Goal: Transaction & Acquisition: Obtain resource

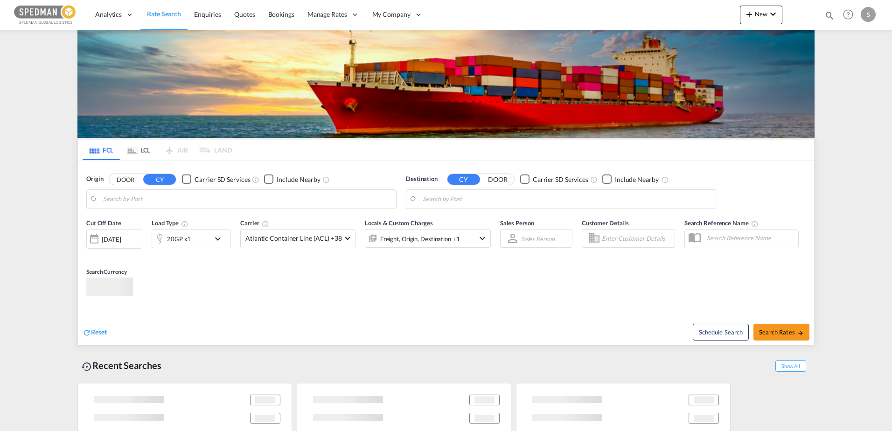
type input "Larvik, NOLAR"
type input "[US_STATE], [GEOGRAPHIC_DATA], USNYC"
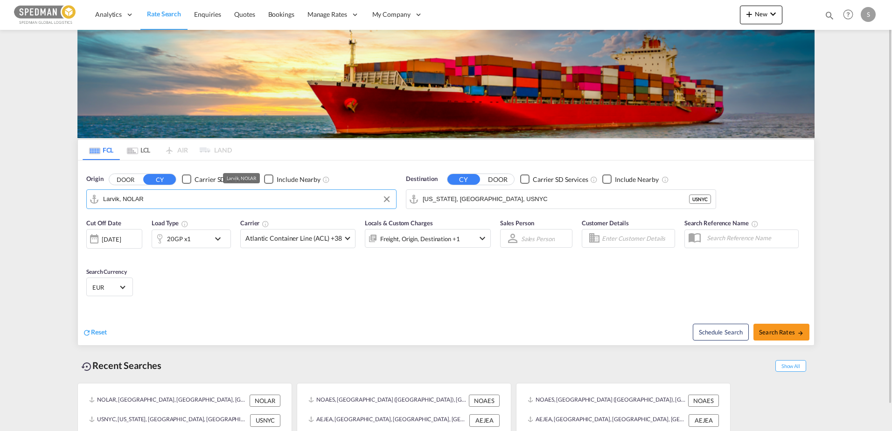
click at [208, 196] on input "Larvik, NOLAR" at bounding box center [247, 199] width 288 height 14
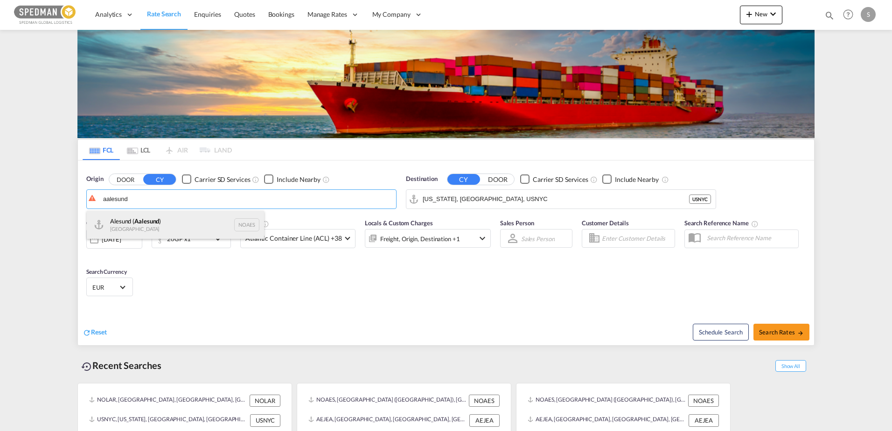
click at [187, 222] on div "Alesund ( [GEOGRAPHIC_DATA] ) [GEOGRAPHIC_DATA] NOAES" at bounding box center [175, 225] width 177 height 28
type input "Alesund ([GEOGRAPHIC_DATA]), NOAES"
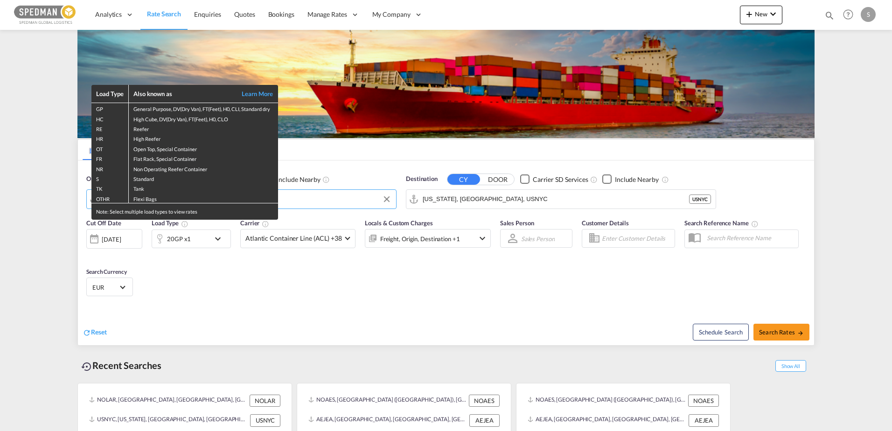
click at [173, 223] on div "Load Type Also known as Learn More GP General Purpose, DV(Dry Van), FT(Feet), H…" at bounding box center [446, 215] width 892 height 431
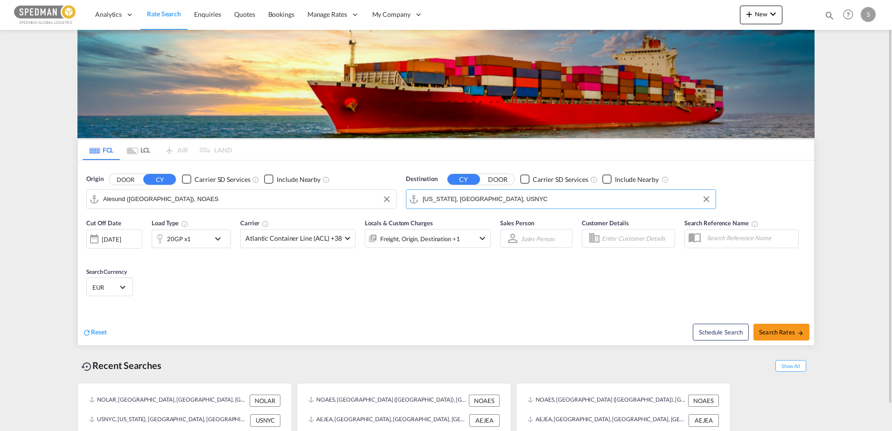
click at [472, 199] on input "[US_STATE], [GEOGRAPHIC_DATA], USNYC" at bounding box center [567, 199] width 288 height 14
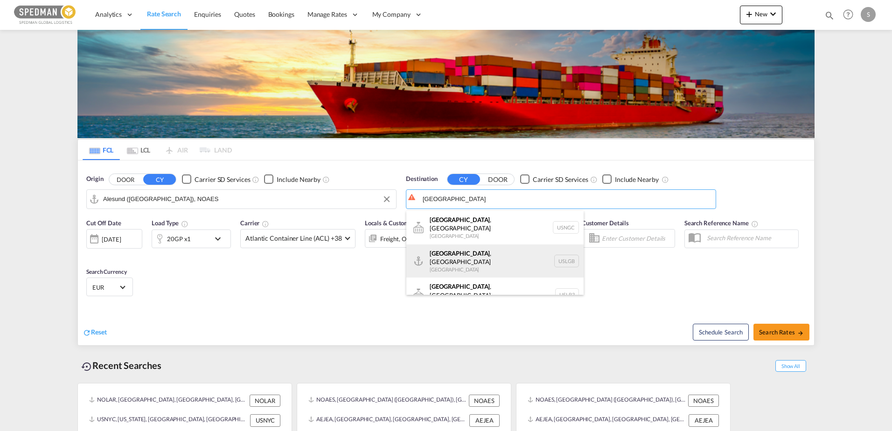
click at [456, 253] on div "[GEOGRAPHIC_DATA] , [GEOGRAPHIC_DATA] [GEOGRAPHIC_DATA] USLGB" at bounding box center [494, 261] width 177 height 34
type input "[GEOGRAPHIC_DATA], [GEOGRAPHIC_DATA], USLGB"
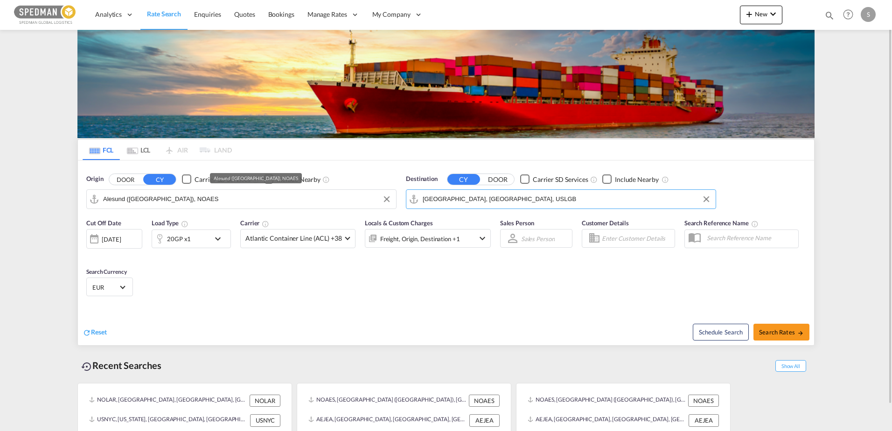
click at [207, 199] on input "Alesund ([GEOGRAPHIC_DATA]), NOAES" at bounding box center [247, 199] width 288 height 14
click at [183, 203] on input "Alesund ([GEOGRAPHIC_DATA]), NOAES" at bounding box center [247, 199] width 288 height 14
click at [188, 202] on input "Alesund ([GEOGRAPHIC_DATA]), NOAES" at bounding box center [247, 199] width 288 height 14
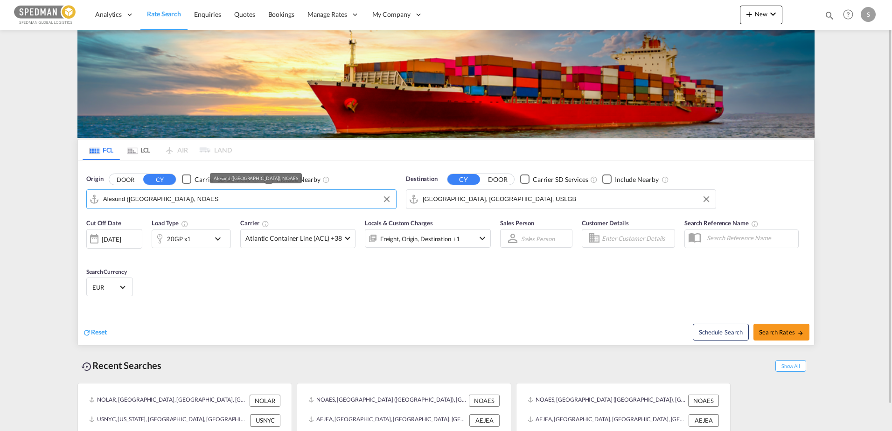
click at [188, 202] on input "Alesund ([GEOGRAPHIC_DATA]), NOAES" at bounding box center [247, 199] width 288 height 14
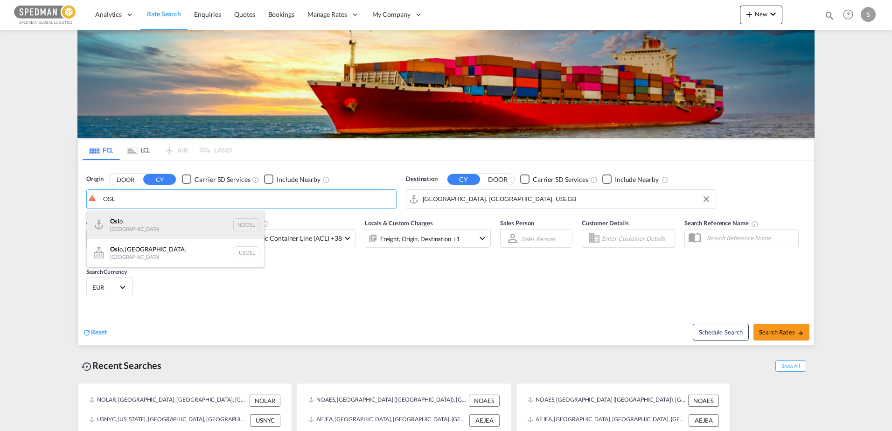
click at [166, 220] on div "Osl o Norway NOOSL" at bounding box center [175, 225] width 177 height 28
type input "[GEOGRAPHIC_DATA], NOOSL"
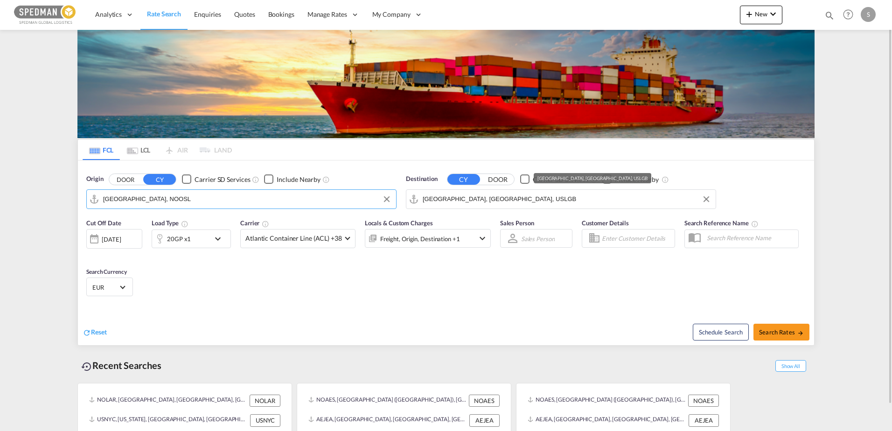
click at [583, 204] on input "[GEOGRAPHIC_DATA], [GEOGRAPHIC_DATA], USLGB" at bounding box center [567, 199] width 288 height 14
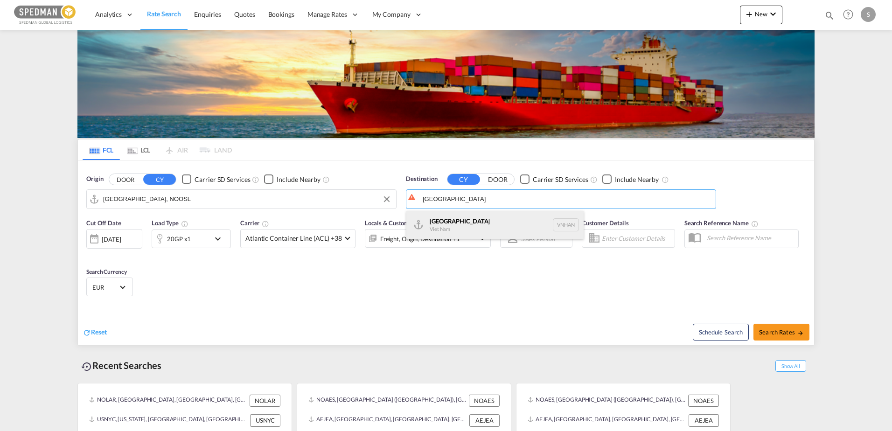
type input "[GEOGRAPHIC_DATA]"
click at [109, 174] on button "DOOR" at bounding box center [125, 179] width 33 height 11
click at [450, 225] on div "Hanoi [GEOGRAPHIC_DATA] VNHAN" at bounding box center [494, 225] width 177 height 28
type input "[GEOGRAPHIC_DATA], VNHAN"
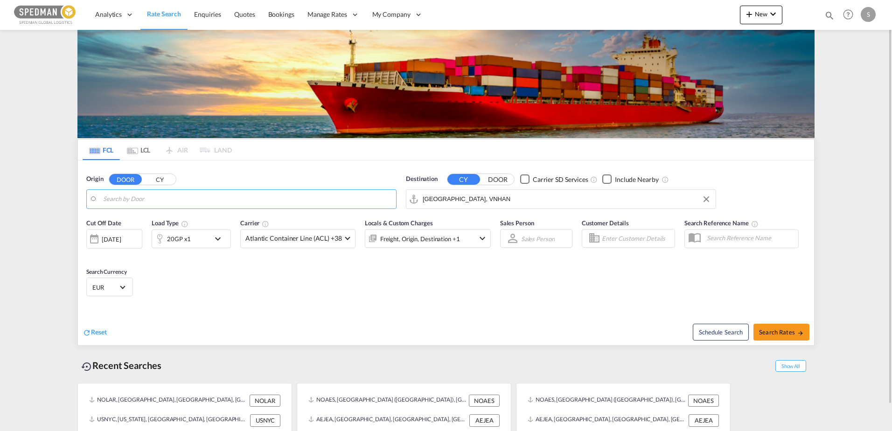
click at [169, 191] on md-autocomplete "Oslo, NOOSL" at bounding box center [247, 199] width 288 height 16
click at [157, 198] on input "Search by Door" at bounding box center [247, 199] width 288 height 14
click at [162, 179] on button "CY" at bounding box center [159, 179] width 33 height 11
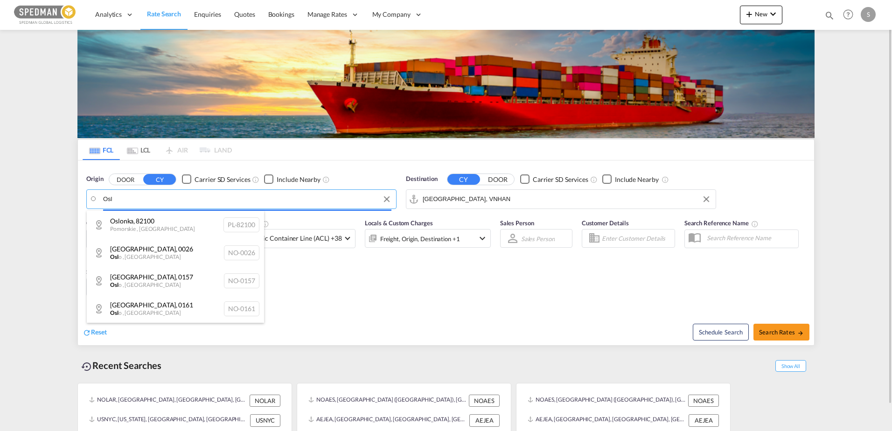
click at [142, 192] on body "Analytics Dashboard Rate Search Enquiries Quotes Bookings" at bounding box center [446, 215] width 892 height 431
click at [134, 197] on body "Analytics Dashboard Rate Search Enquiries Quotes Bookings" at bounding box center [446, 215] width 892 height 431
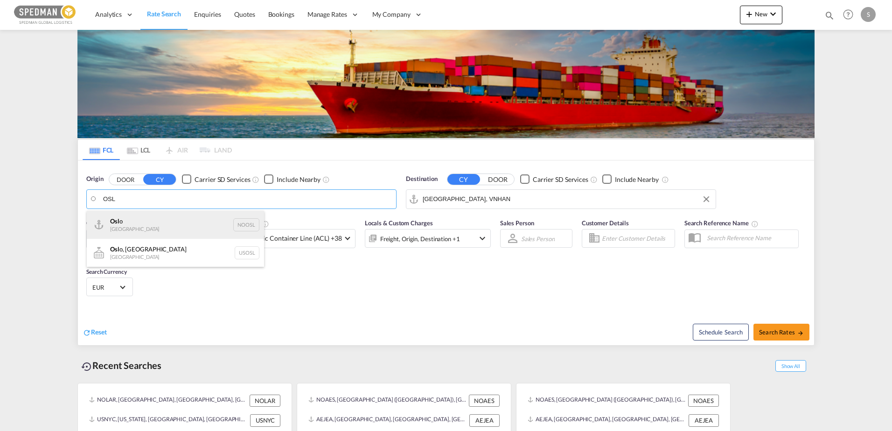
click at [131, 220] on div "Osl o Norway NOOSL" at bounding box center [175, 225] width 177 height 28
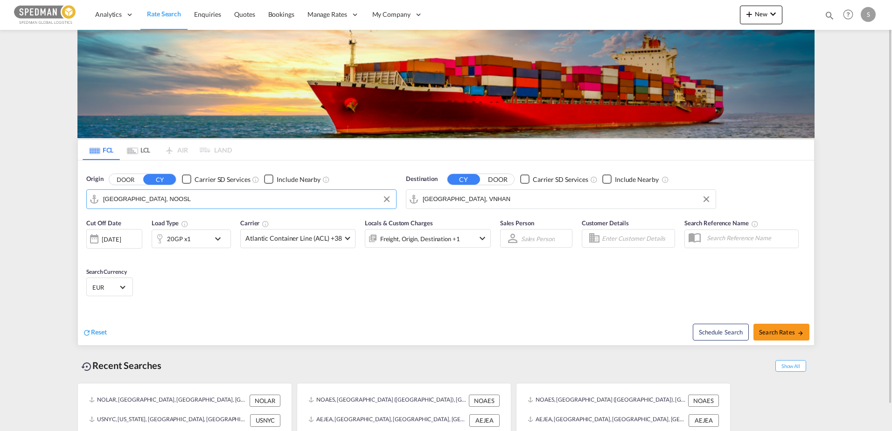
click at [199, 234] on div "20GP x1" at bounding box center [181, 238] width 58 height 19
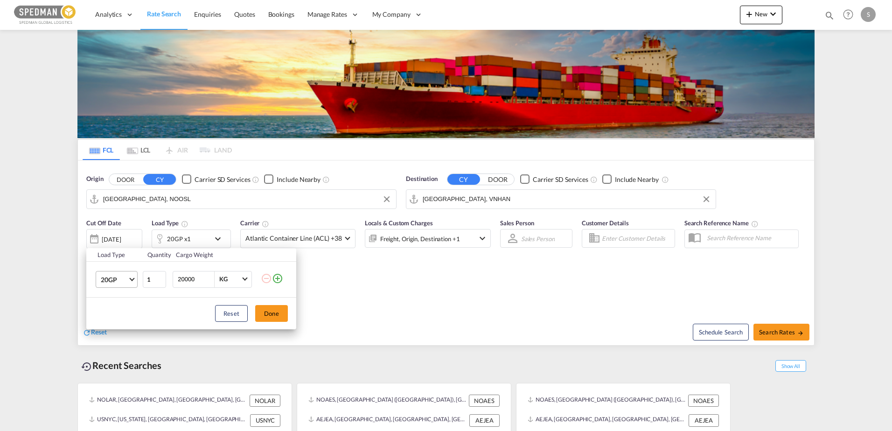
click at [125, 280] on span "20GP" at bounding box center [114, 279] width 27 height 9
click at [201, 191] on md-backdrop at bounding box center [446, 215] width 892 height 431
click at [202, 197] on div "Load Type Quantity Cargo Weight 20GP 1 20000 KG KG Load type addition is restri…" at bounding box center [446, 215] width 892 height 431
click at [202, 197] on input "[GEOGRAPHIC_DATA], NOOSL" at bounding box center [247, 199] width 288 height 14
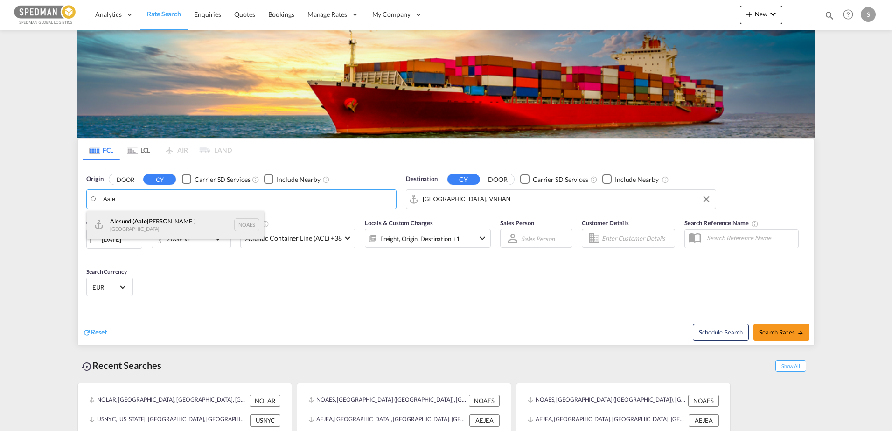
click at [197, 218] on div "Alesund ( Aale [PERSON_NAME]) [GEOGRAPHIC_DATA] NOAES" at bounding box center [175, 225] width 177 height 28
type input "Alesund ([GEOGRAPHIC_DATA]), NOAES"
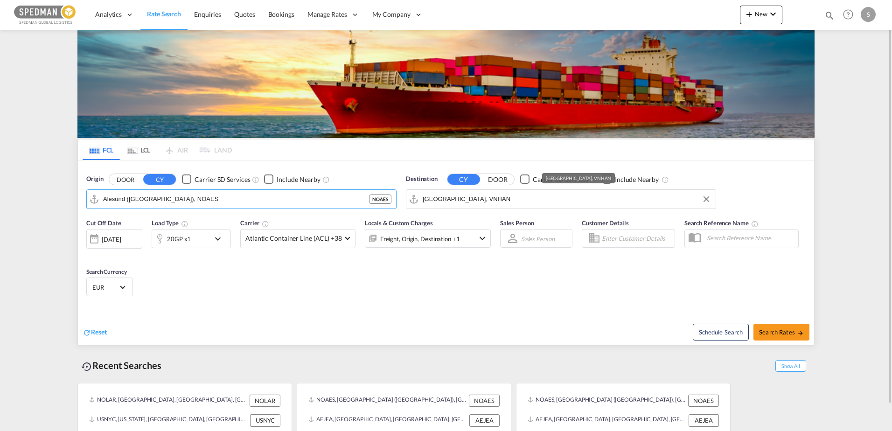
click at [460, 203] on input "[GEOGRAPHIC_DATA], VNHAN" at bounding box center [567, 199] width 288 height 14
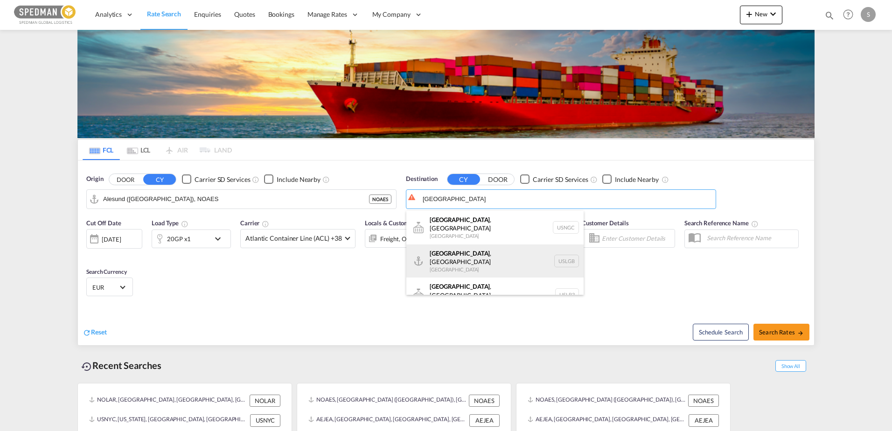
click at [486, 255] on div "[GEOGRAPHIC_DATA] , [GEOGRAPHIC_DATA] [GEOGRAPHIC_DATA] USLGB" at bounding box center [494, 261] width 177 height 34
type input "[GEOGRAPHIC_DATA], [GEOGRAPHIC_DATA], USLGB"
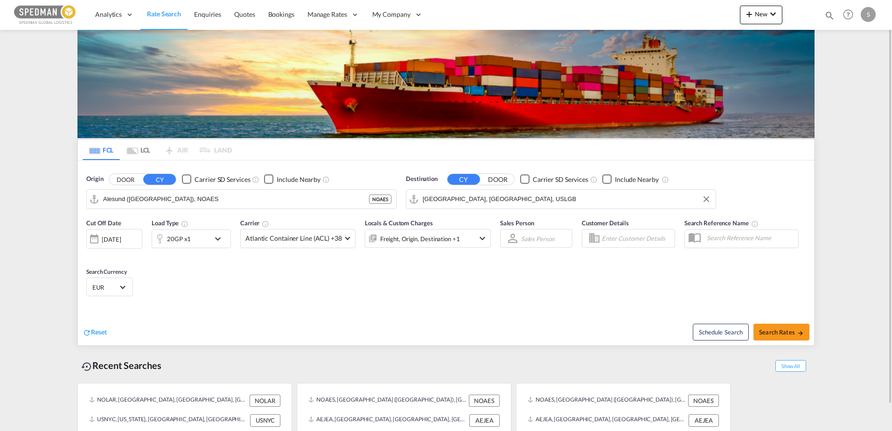
click at [210, 243] on div "20GP x1" at bounding box center [191, 238] width 79 height 19
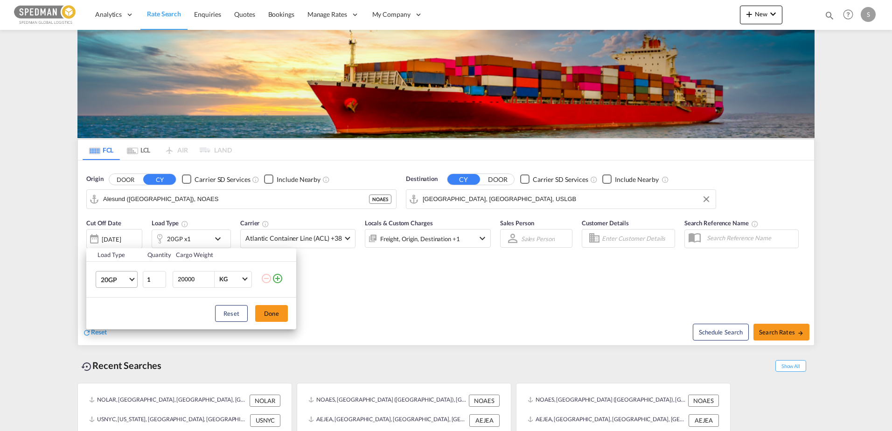
click at [125, 284] on span "20GP" at bounding box center [114, 279] width 27 height 9
click at [123, 278] on md-option "20RE" at bounding box center [124, 275] width 63 height 22
click at [281, 316] on button "Done" at bounding box center [271, 313] width 33 height 17
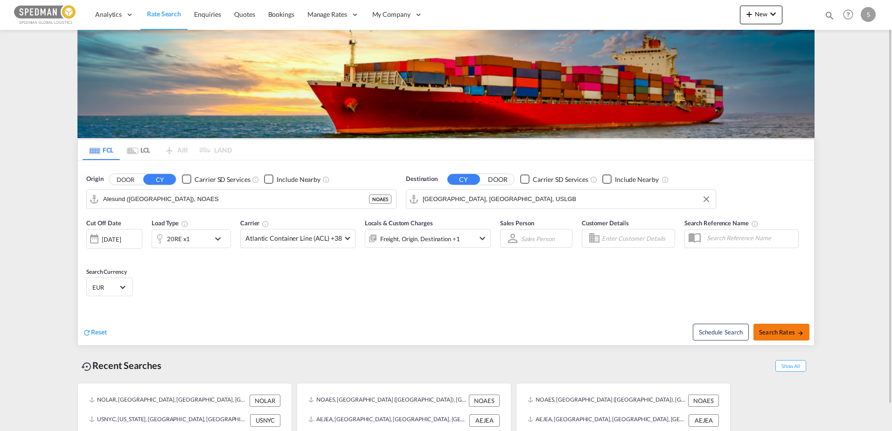
click at [772, 331] on span "Search Rates" at bounding box center [781, 331] width 45 height 7
type input "NOAES to USLGB / [DATE]"
